Goal: Find specific page/section: Find specific page/section

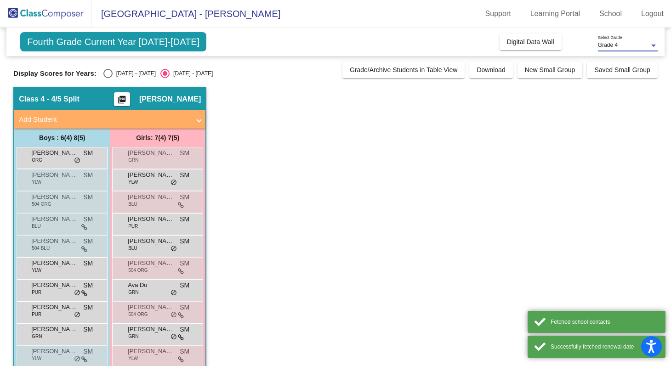
click at [650, 46] on div at bounding box center [653, 45] width 8 height 6
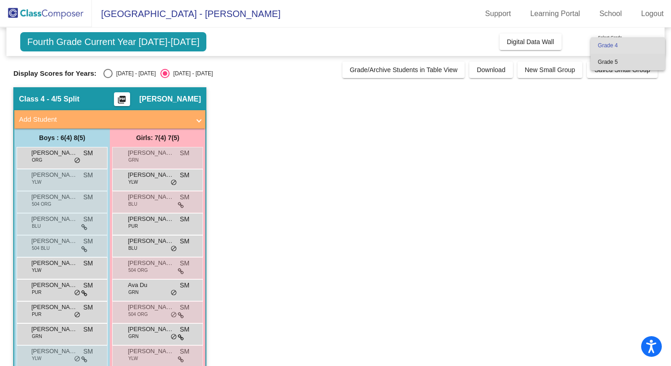
click at [616, 64] on span "Grade 5" at bounding box center [628, 62] width 60 height 17
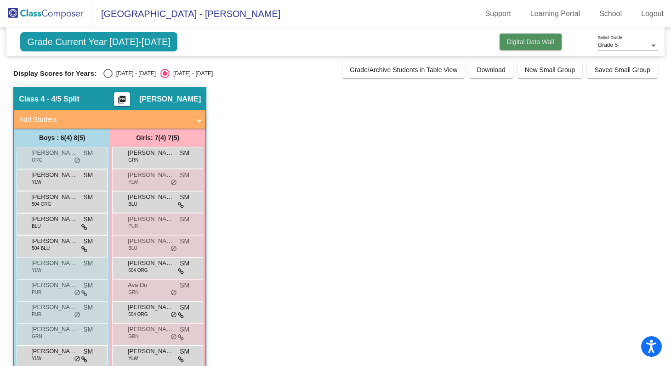
click at [510, 40] on span "Digital Data Wall" at bounding box center [530, 41] width 47 height 7
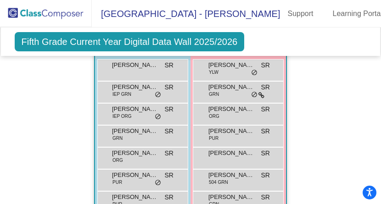
scroll to position [282, 0]
click at [119, 151] on span "[PERSON_NAME]" at bounding box center [135, 152] width 46 height 9
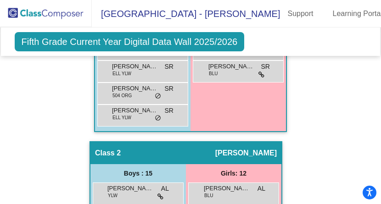
scroll to position [535, 0]
